Goal: Information Seeking & Learning: Check status

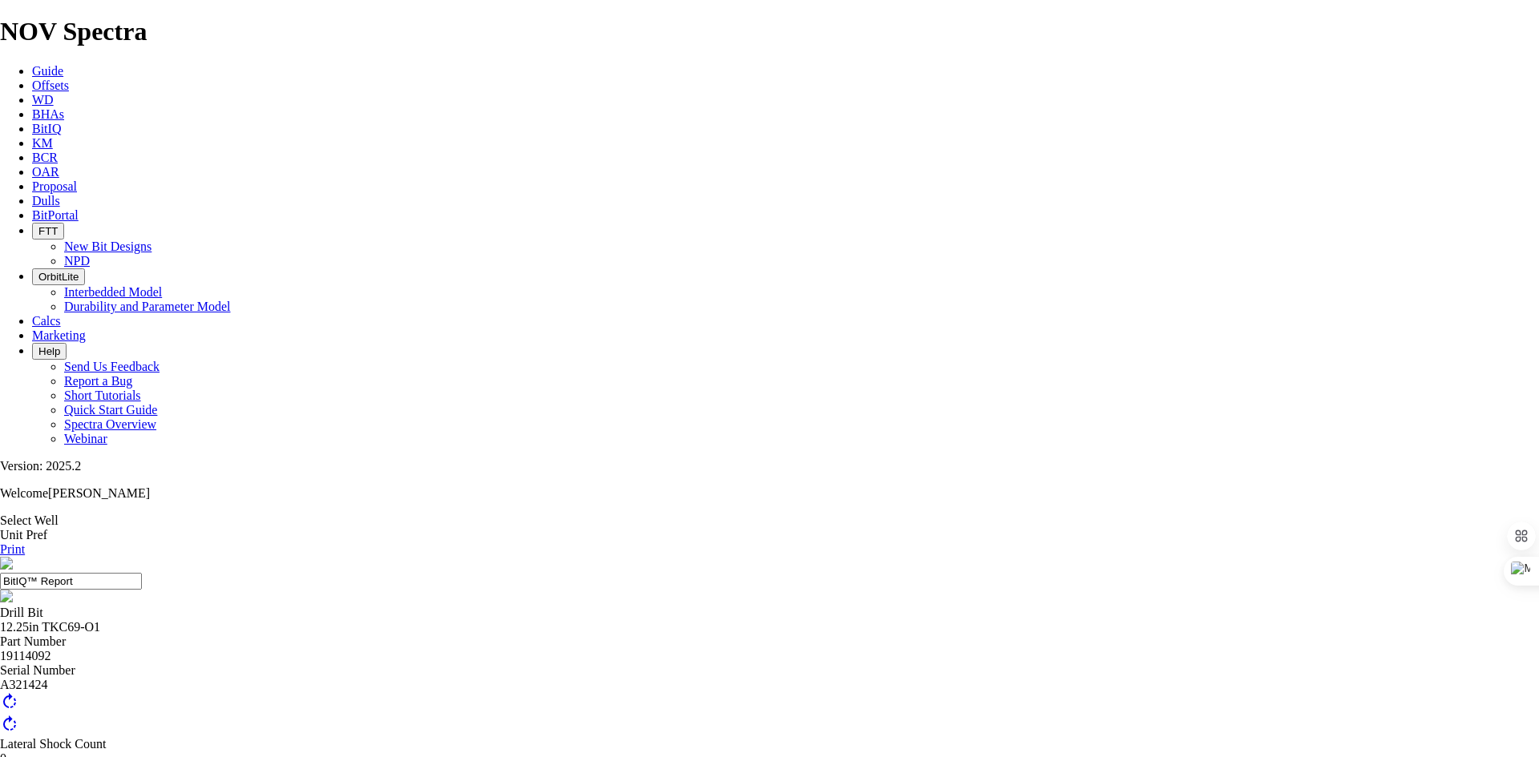
drag, startPoint x: 521, startPoint y: 297, endPoint x: 546, endPoint y: 297, distance: 24.9
drag, startPoint x: 531, startPoint y: 295, endPoint x: 580, endPoint y: 294, distance: 48.9
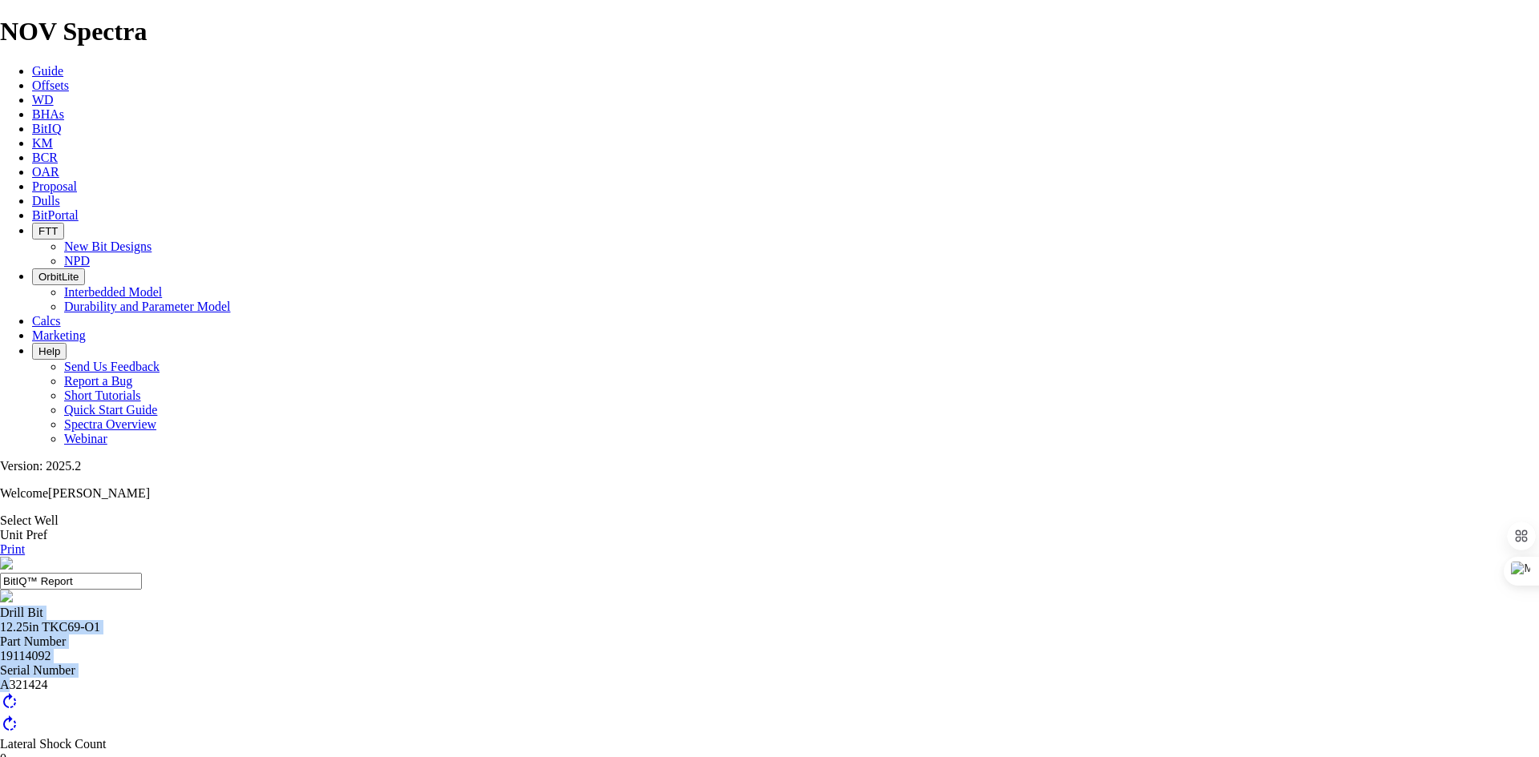
click at [525, 678] on div "A321424" at bounding box center [769, 685] width 1539 height 14
click at [530, 678] on div "A321424" at bounding box center [769, 685] width 1539 height 14
click at [528, 678] on div "A321424" at bounding box center [769, 685] width 1539 height 14
drag, startPoint x: 527, startPoint y: 295, endPoint x: 570, endPoint y: 295, distance: 43.3
click at [570, 678] on div "A321424" at bounding box center [769, 685] width 1539 height 14
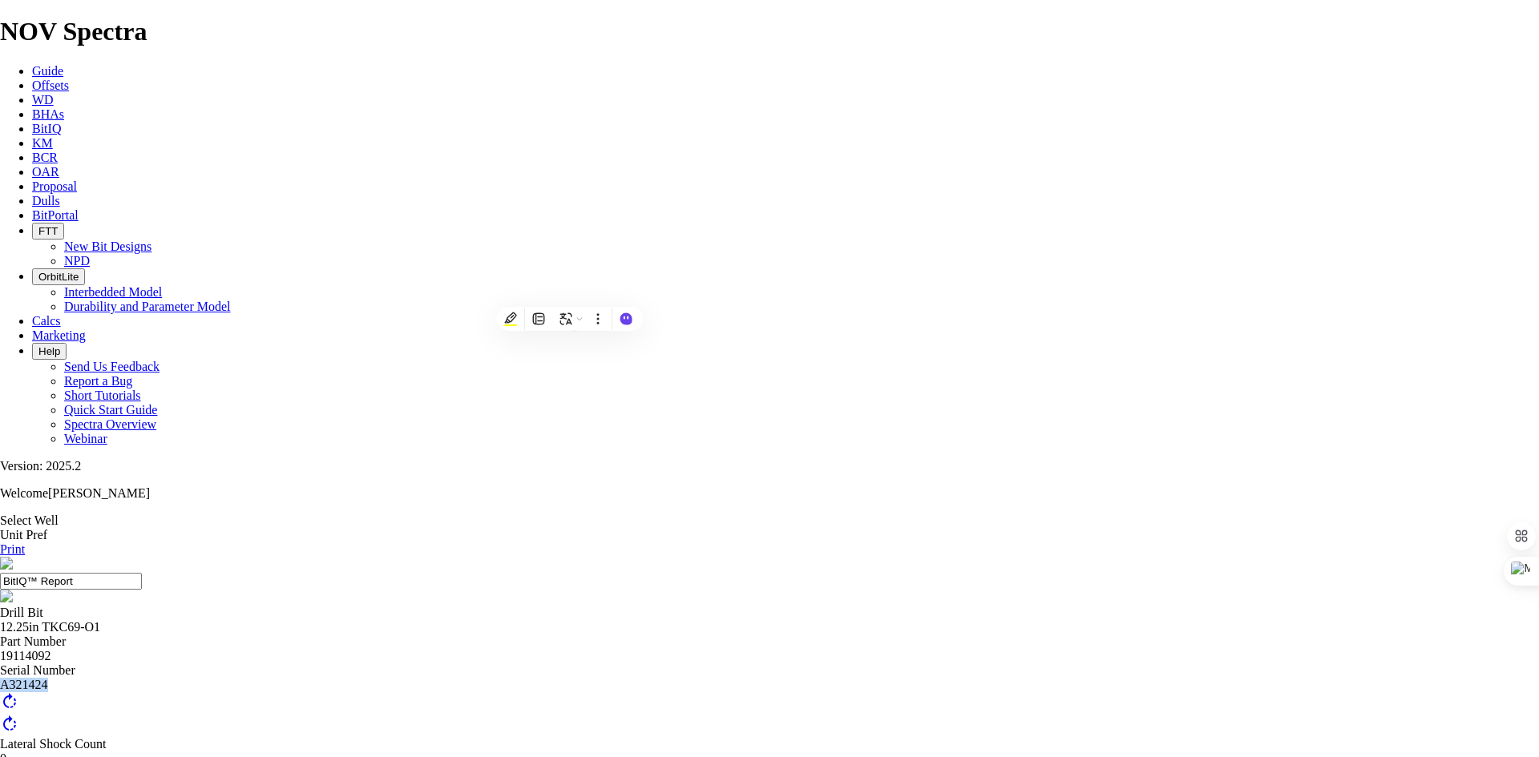
copy div "A321424"
click at [63, 64] on span "Guide" at bounding box center [47, 71] width 31 height 14
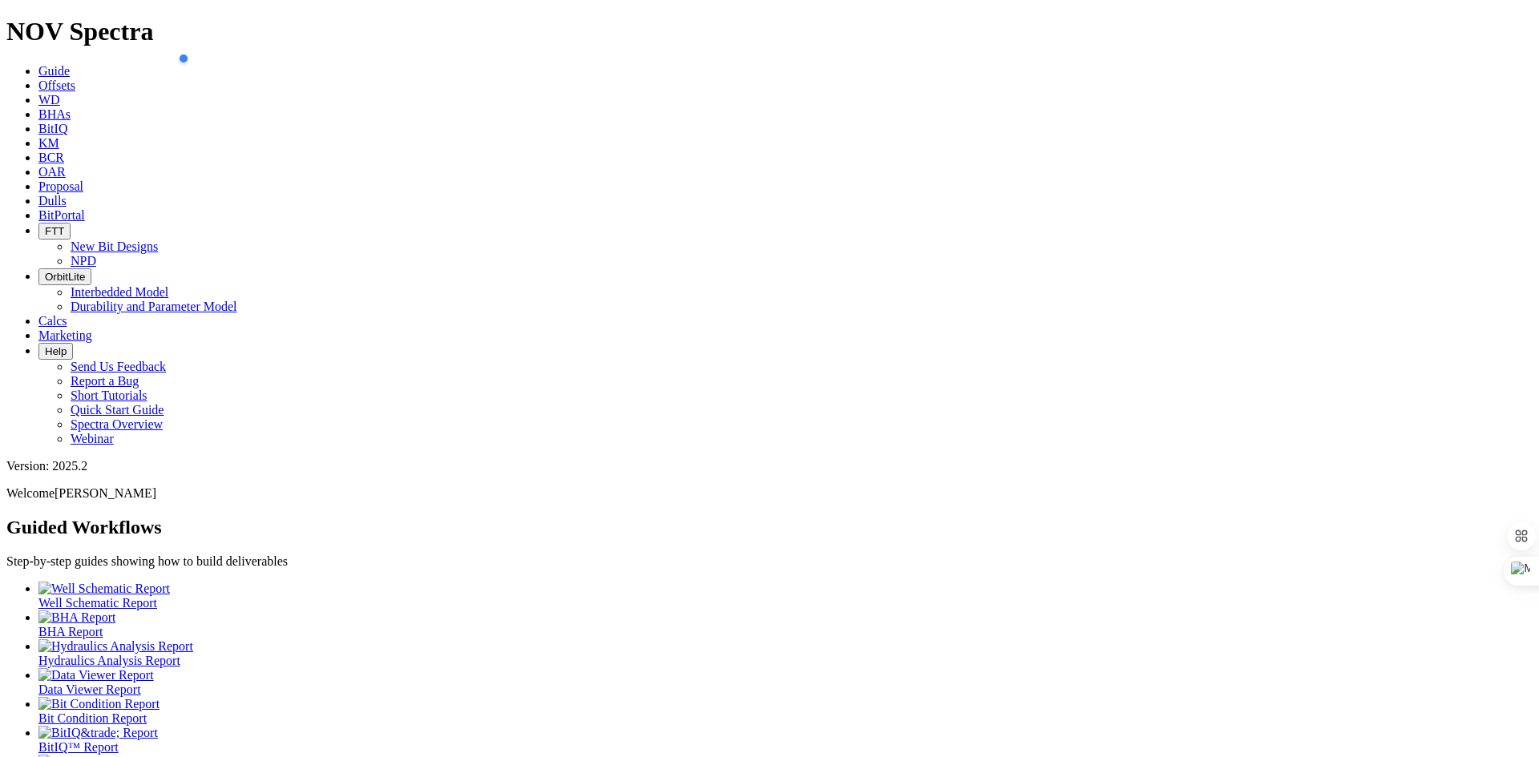
click at [67, 122] on link "BitIQ" at bounding box center [52, 129] width 29 height 14
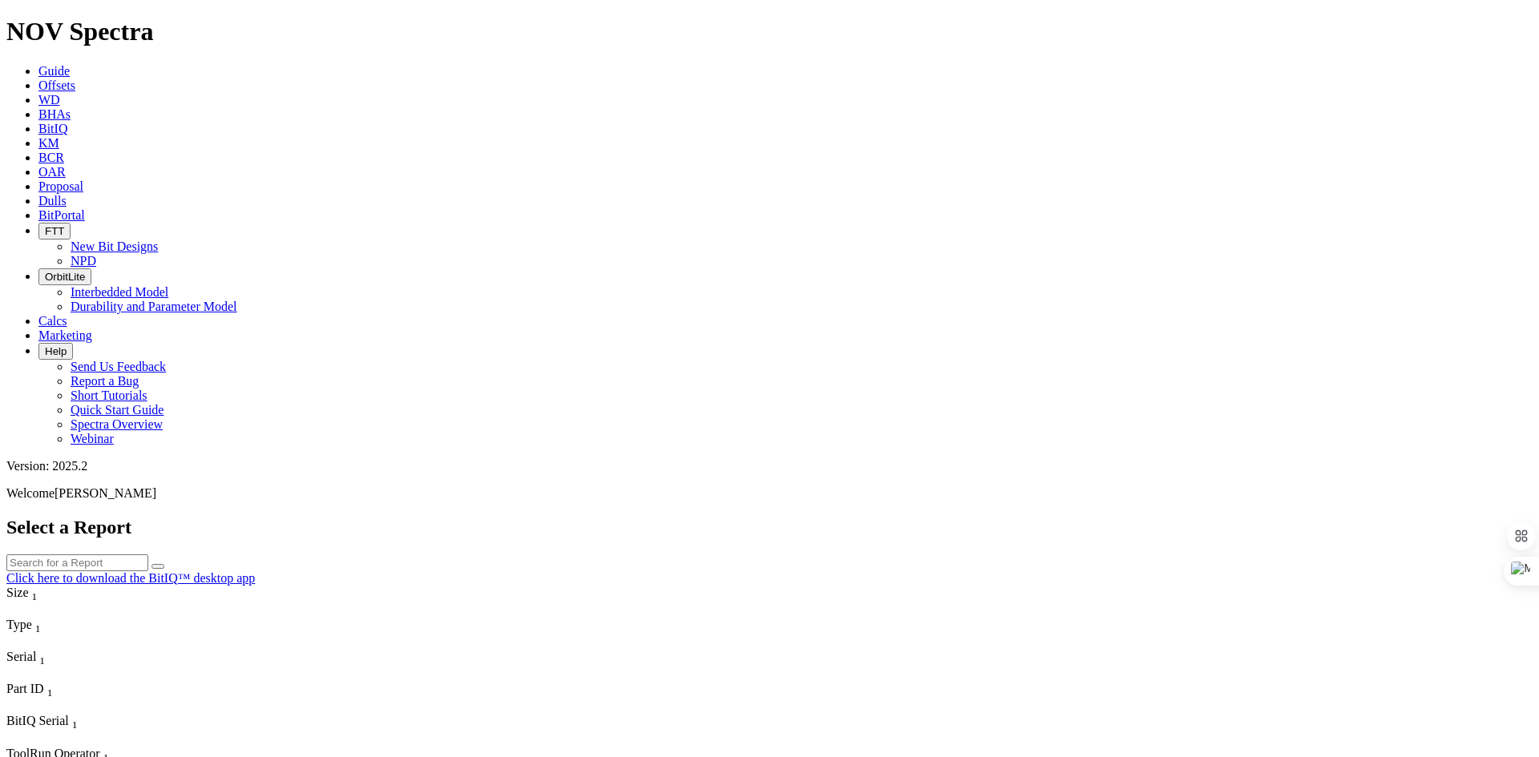
click at [148, 555] on input "text" at bounding box center [77, 563] width 142 height 17
paste input "A321424"
type input "A321424"
click at [158, 567] on icon "submit" at bounding box center [158, 567] width 0 height 0
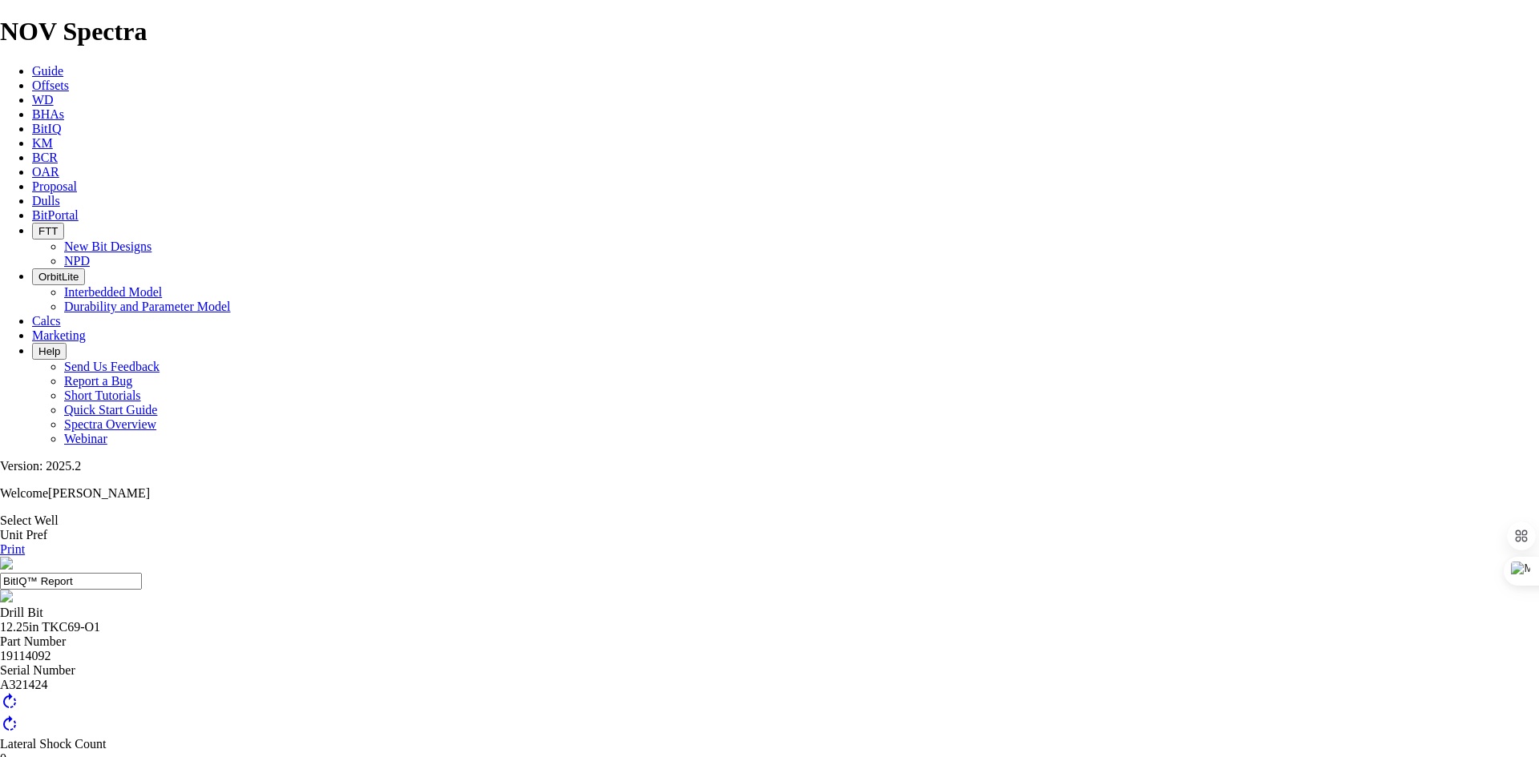
click at [63, 64] on link "Guide" at bounding box center [47, 71] width 31 height 14
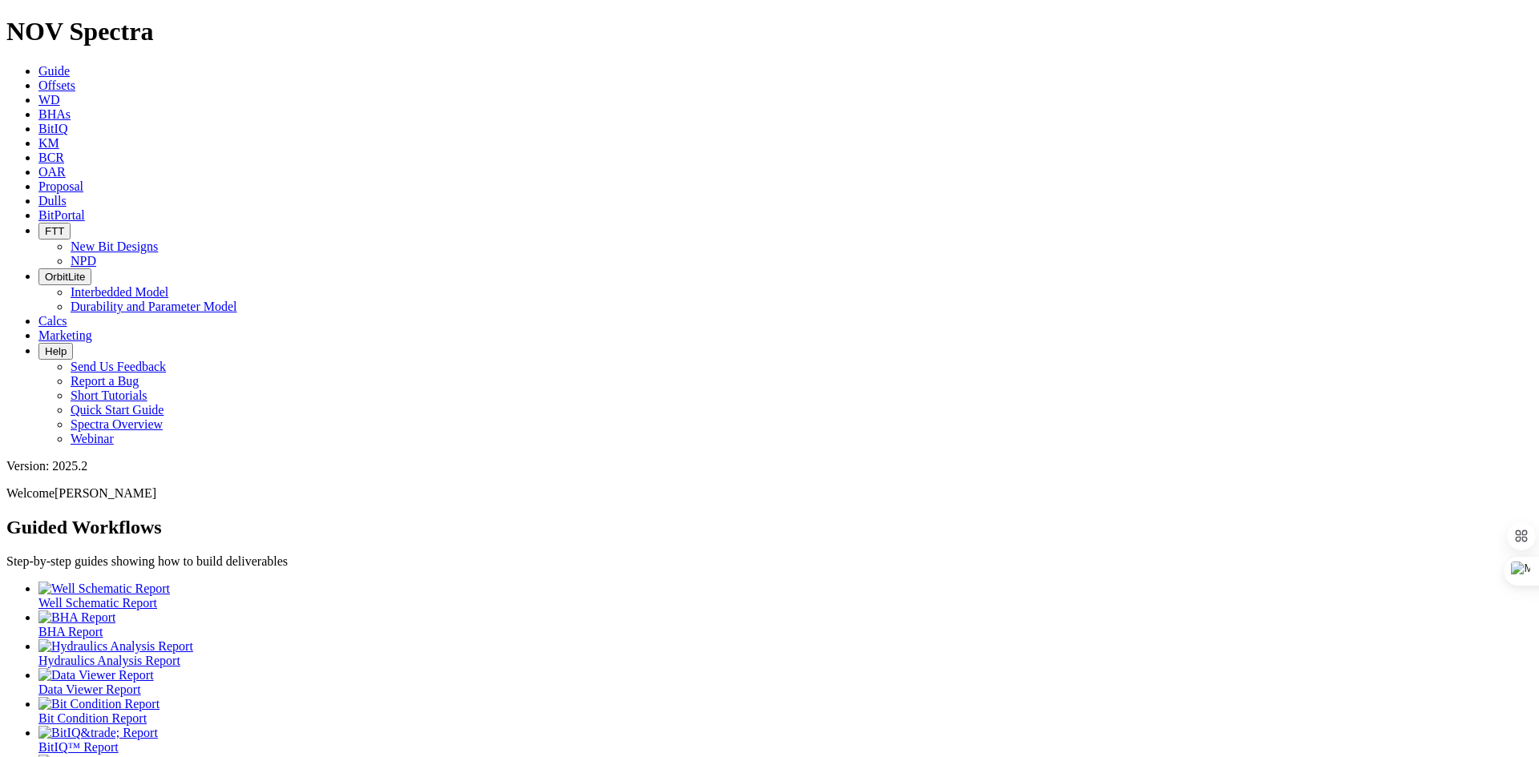
click at [38, 122] on icon at bounding box center [38, 129] width 0 height 14
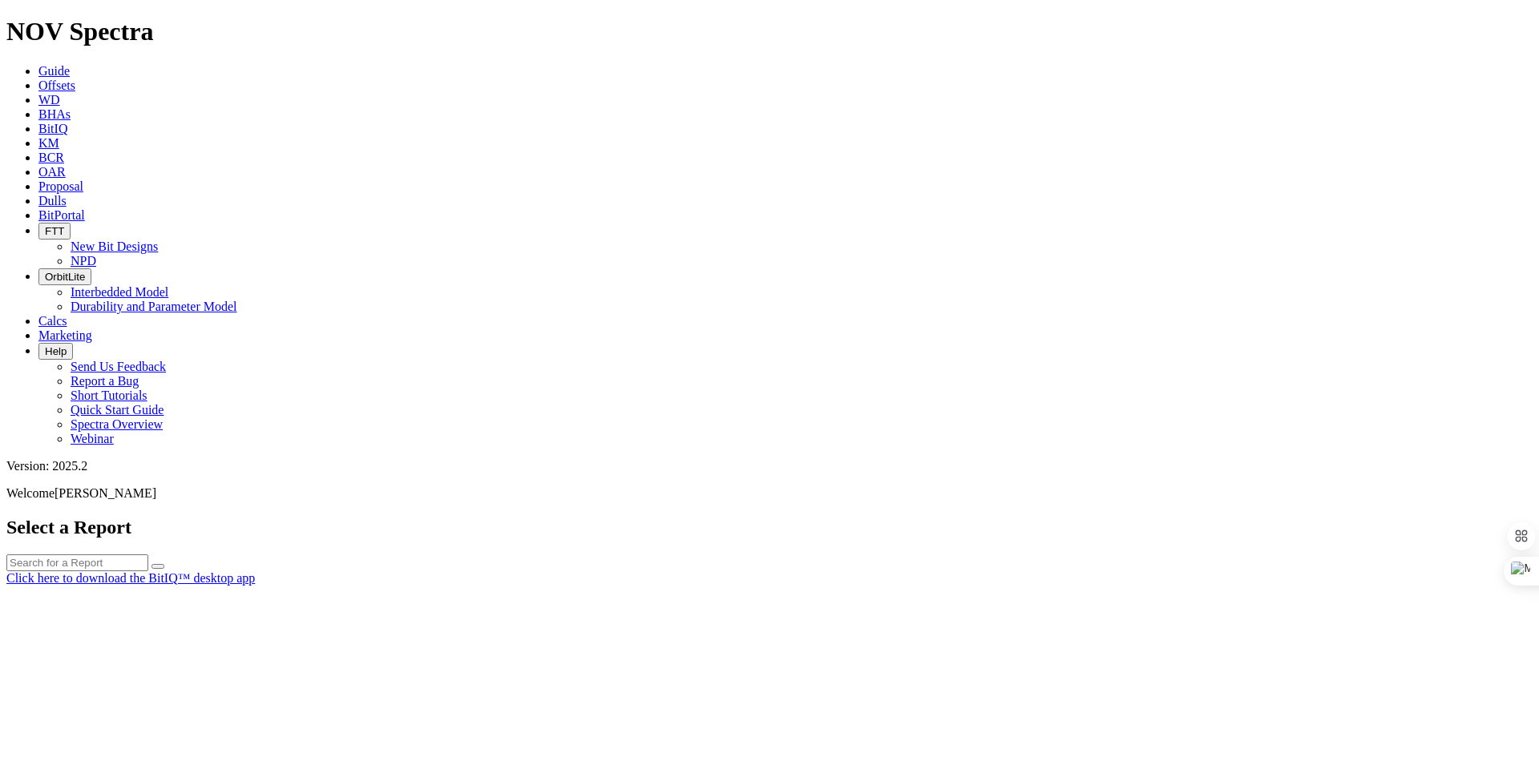
click at [672, 586] on div at bounding box center [769, 586] width 1526 height 0
click at [148, 555] on input "text" at bounding box center [77, 563] width 142 height 17
paste input "A321424"
type input "A321424"
click at [158, 567] on icon "submit" at bounding box center [158, 567] width 0 height 0
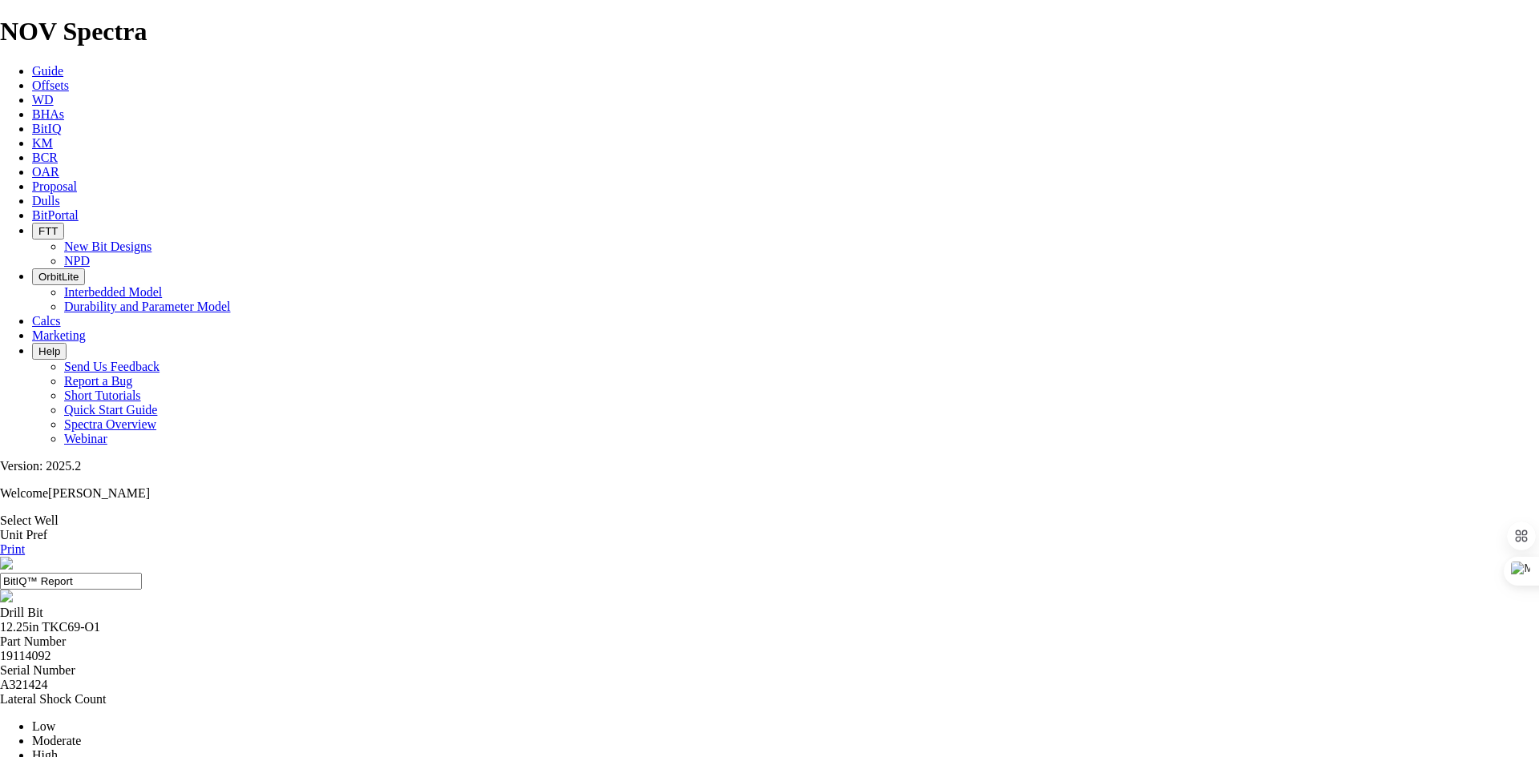
click at [63, 64] on link "Guide" at bounding box center [47, 71] width 31 height 14
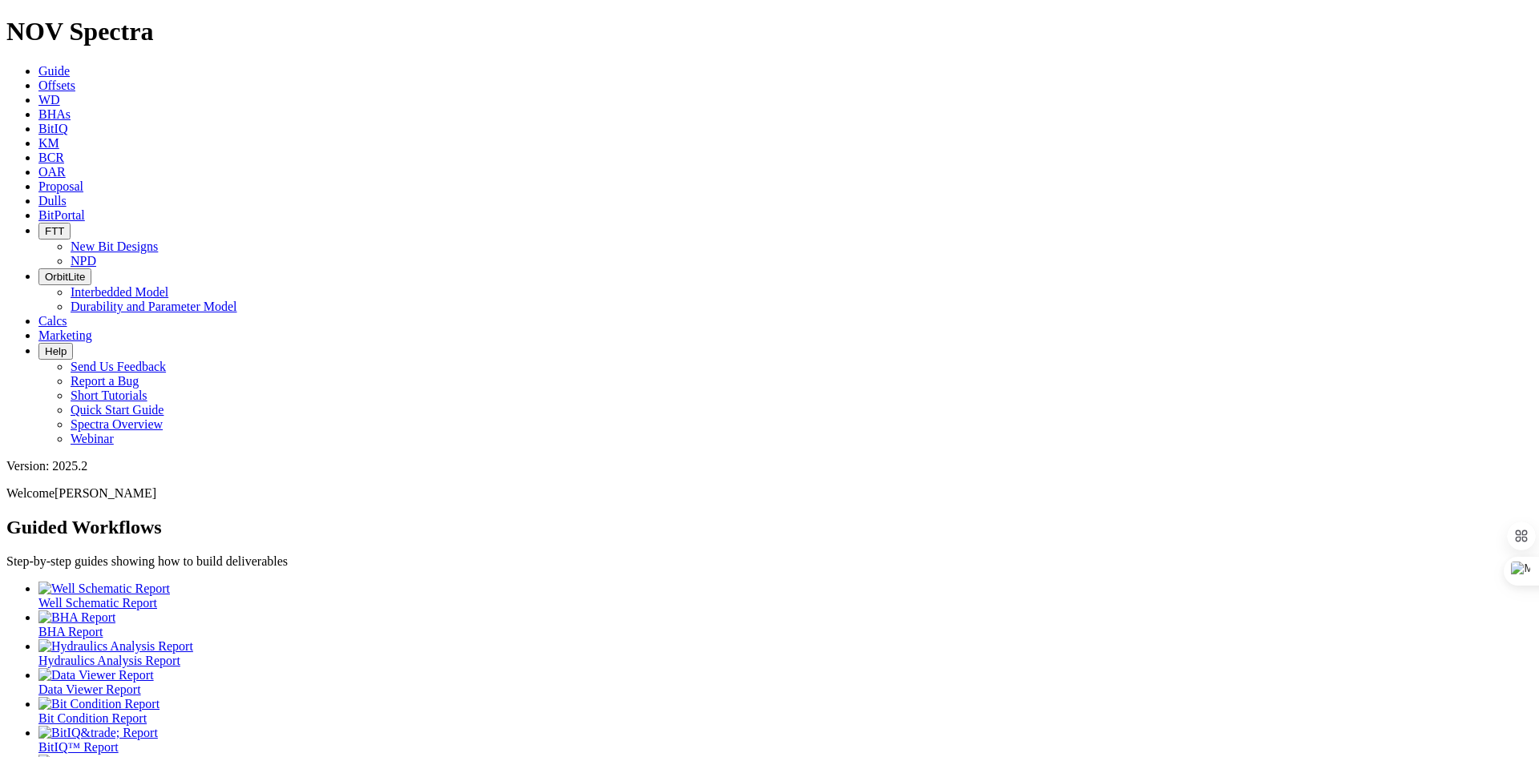
click at [38, 122] on icon at bounding box center [38, 129] width 0 height 14
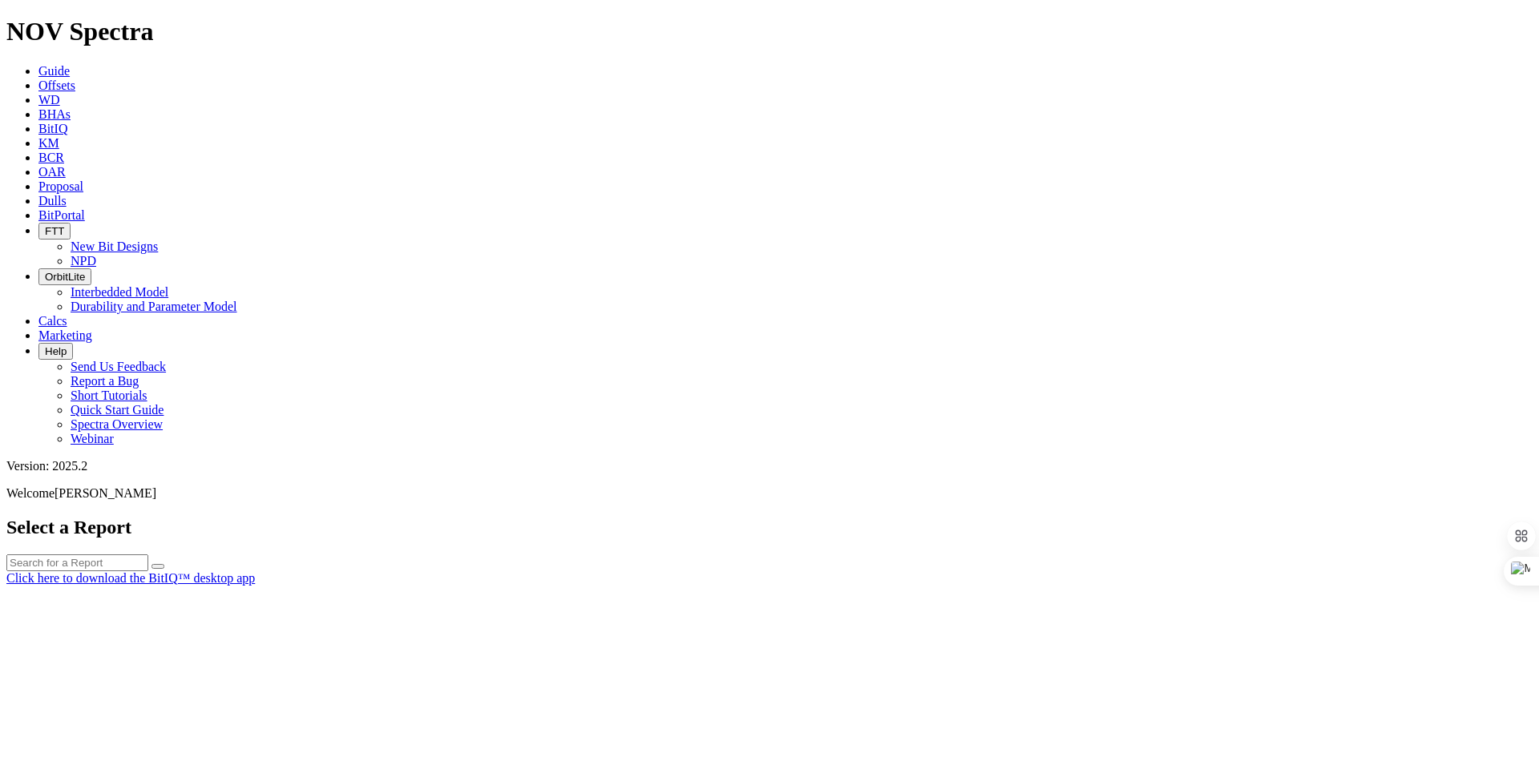
click at [669, 586] on div at bounding box center [769, 586] width 1526 height 0
click at [626, 586] on div at bounding box center [769, 586] width 1526 height 0
paste input "A321424"
type input "A321424"
click at [158, 567] on icon "submit" at bounding box center [158, 567] width 0 height 0
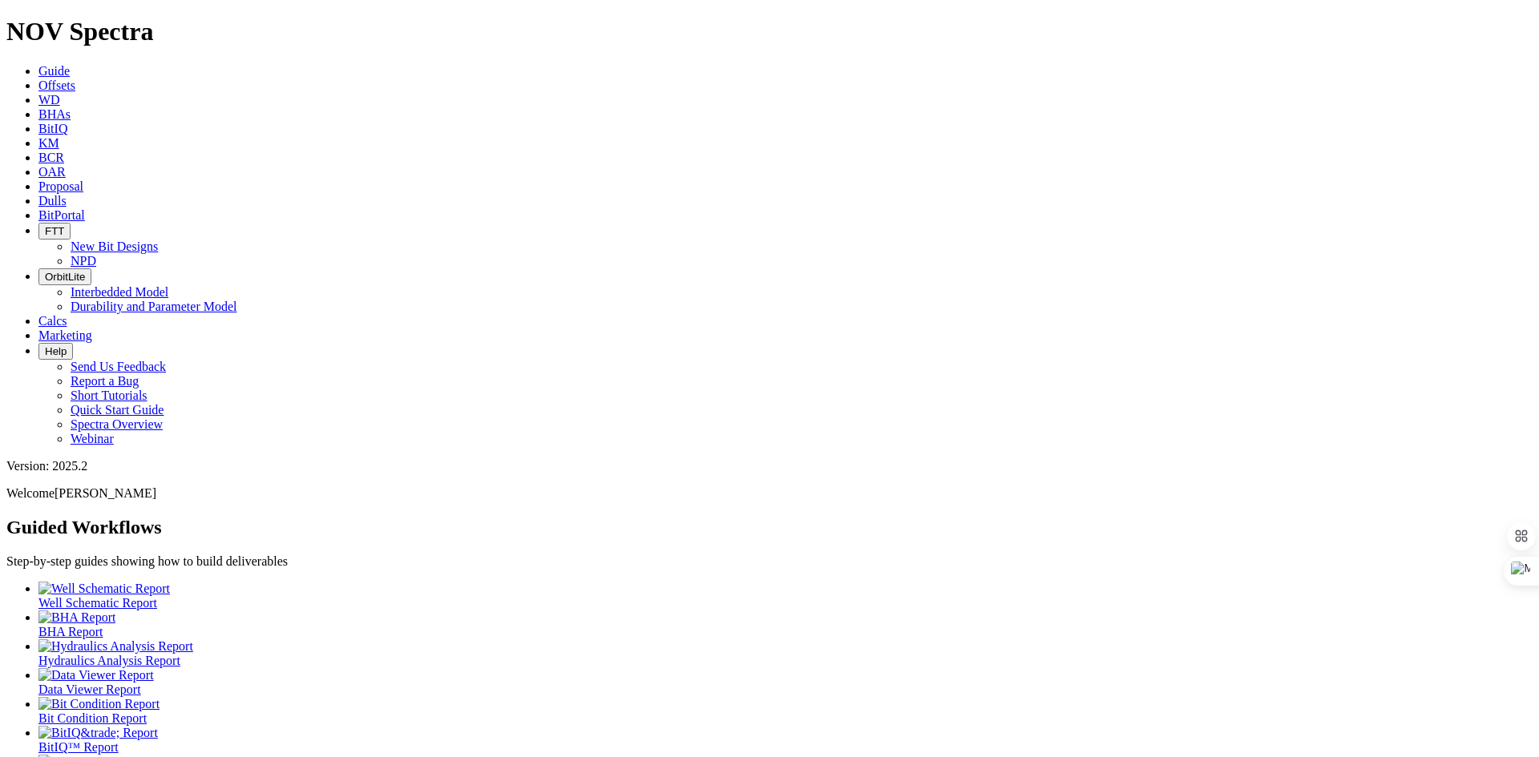
click at [67, 122] on span "BitIQ" at bounding box center [52, 129] width 29 height 14
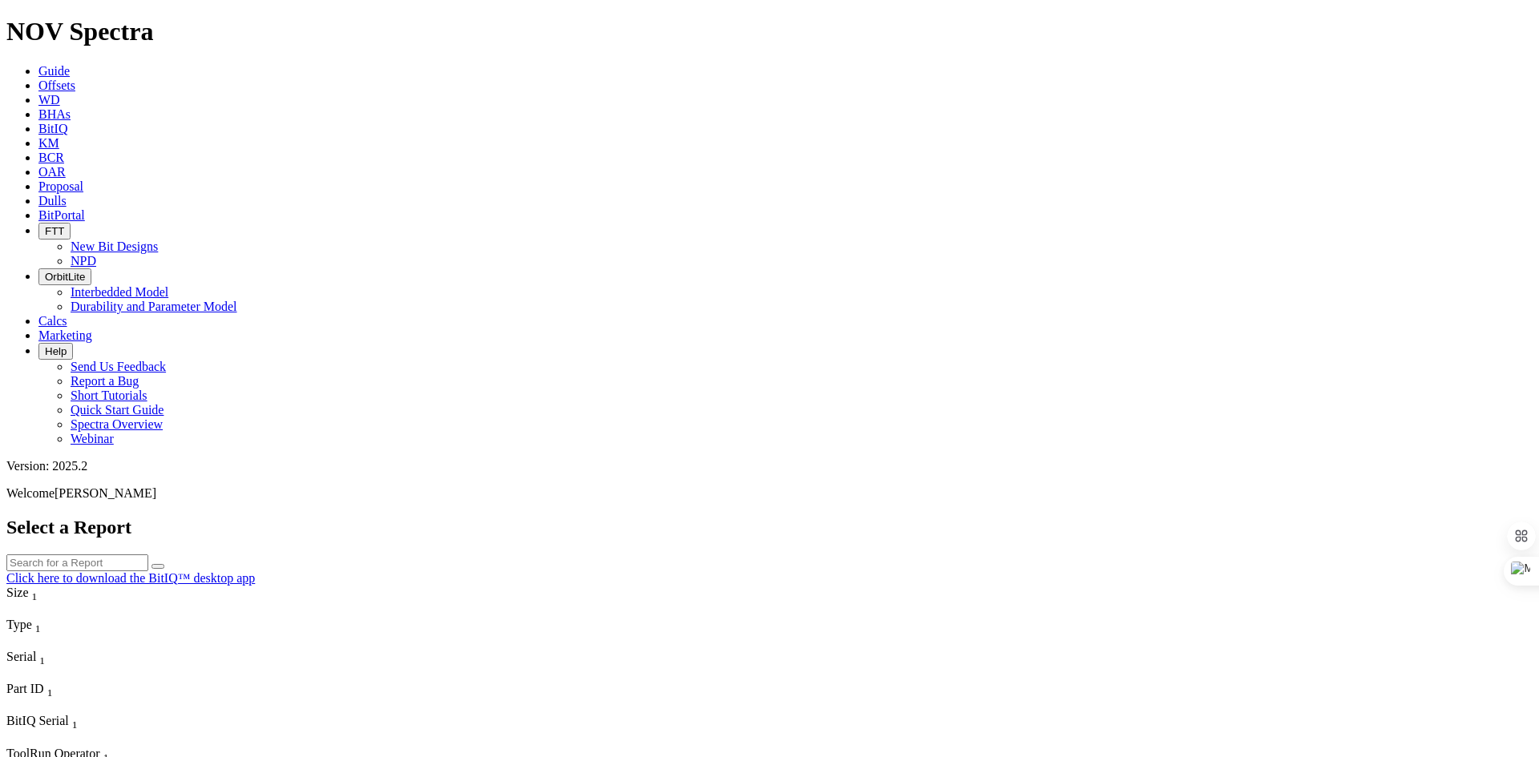
click at [148, 555] on input "text" at bounding box center [77, 563] width 142 height 17
paste input "A321424"
type input "A321424"
click at [158, 567] on icon "submit" at bounding box center [158, 567] width 0 height 0
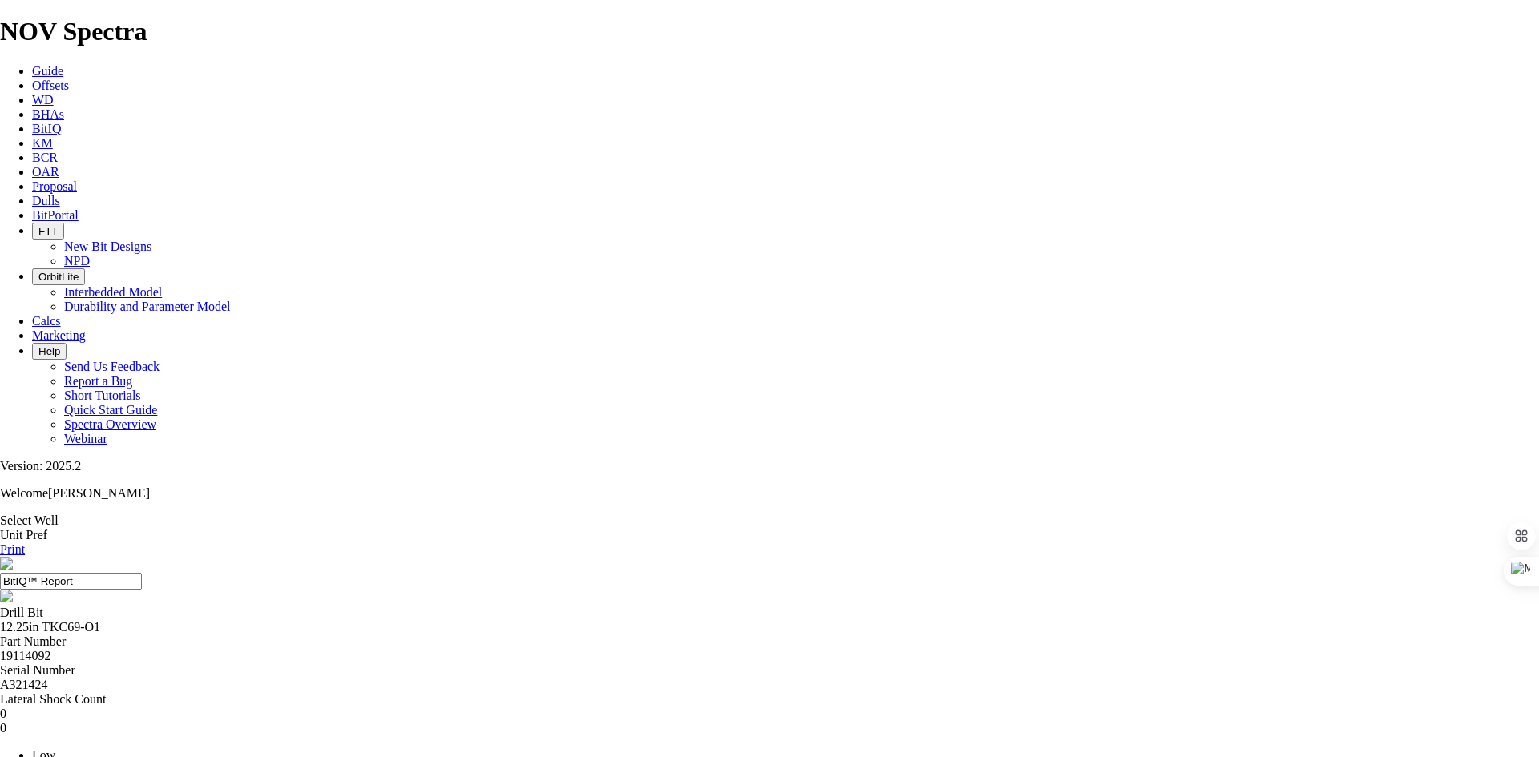
scroll to position [6, 0]
